Goal: Browse casually

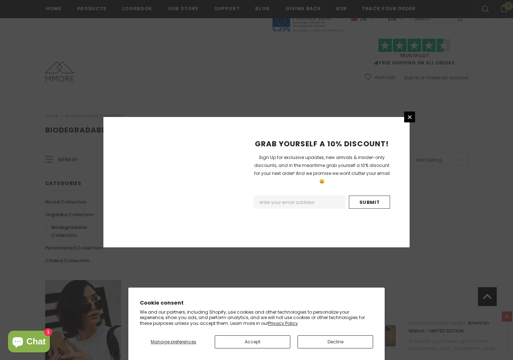
scroll to position [382, 0]
